Goal: Transaction & Acquisition: Purchase product/service

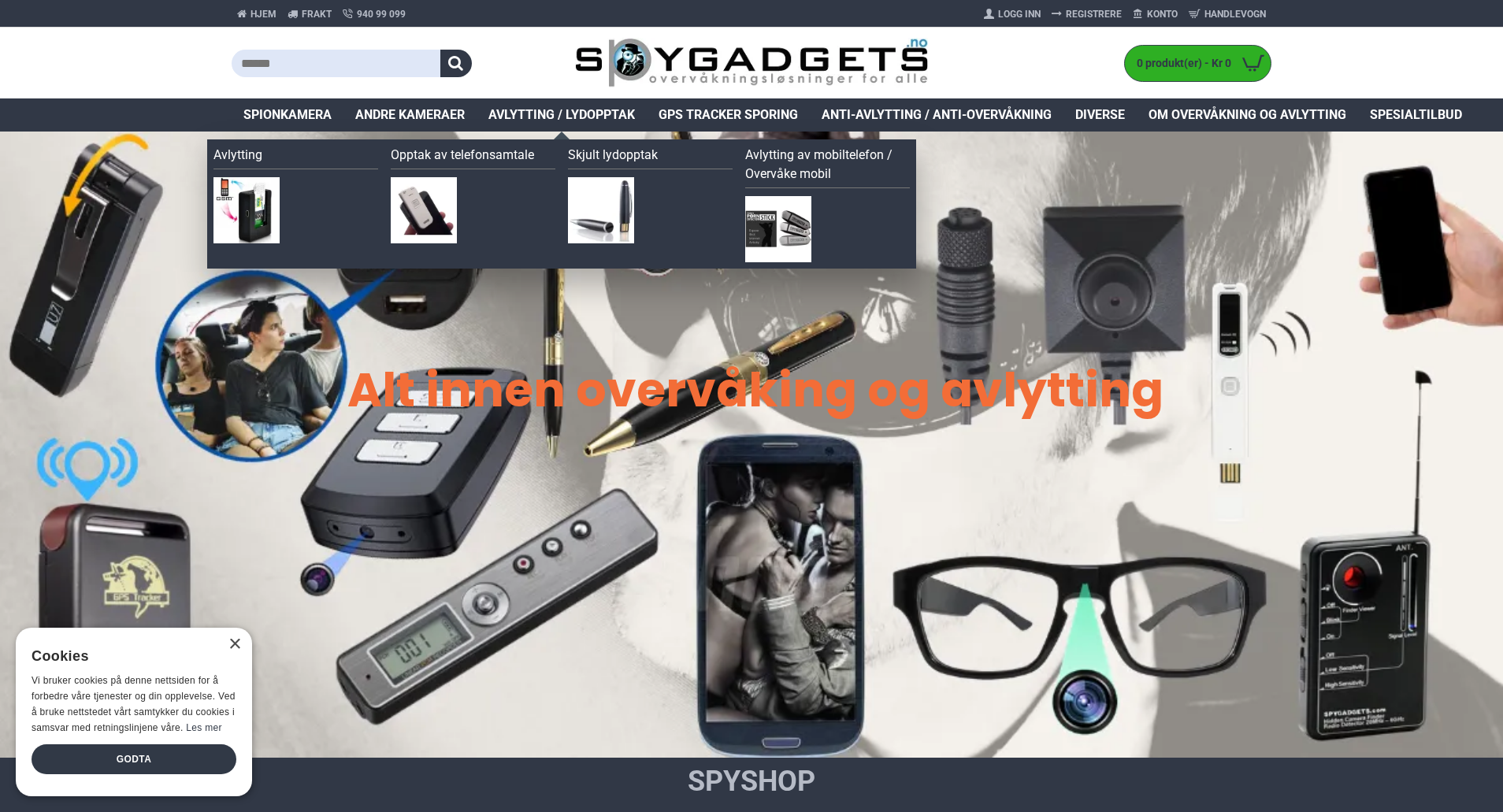
click at [560, 115] on span "Avlytting / Lydopptak" at bounding box center [562, 115] width 146 height 19
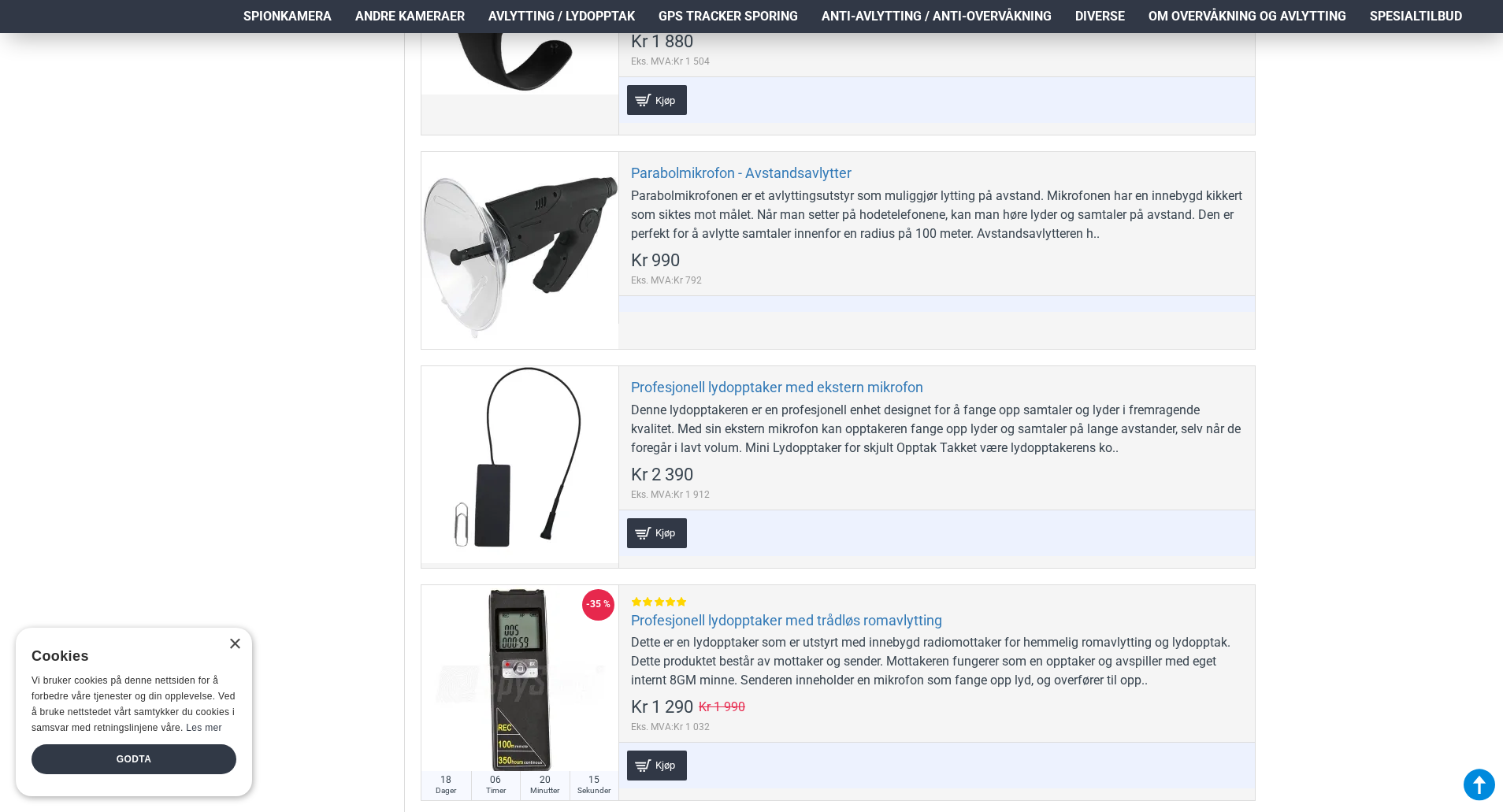
scroll to position [2677, 0]
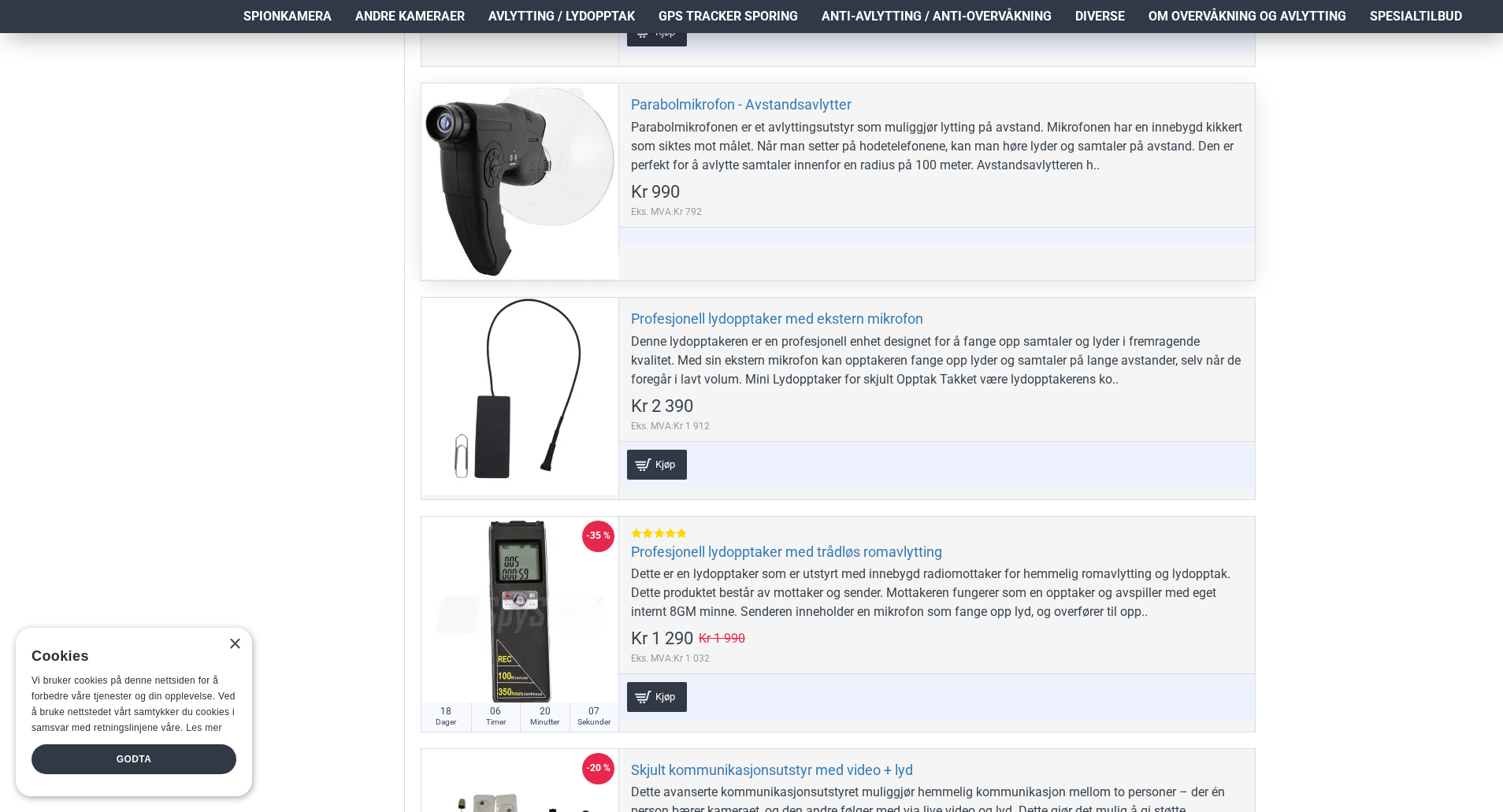
click at [520, 164] on div at bounding box center [519, 182] width 197 height 197
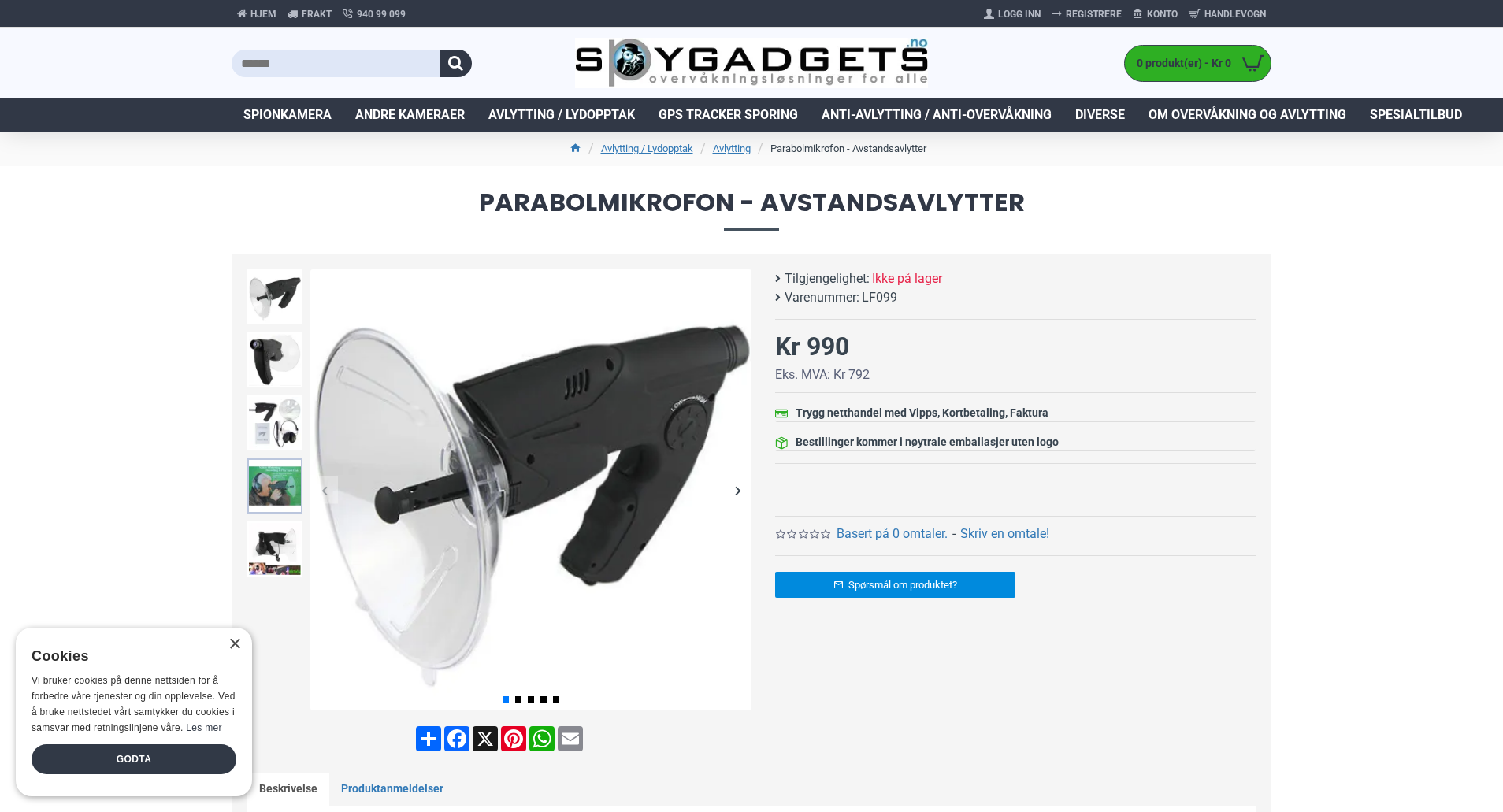
click at [263, 485] on img at bounding box center [275, 486] width 55 height 55
